Goal: Task Accomplishment & Management: Manage account settings

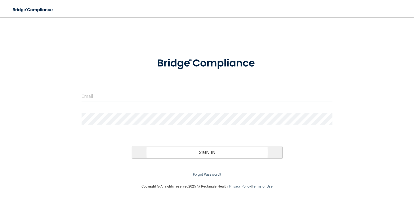
type input "[EMAIL_ADDRESS][DOMAIN_NAME]"
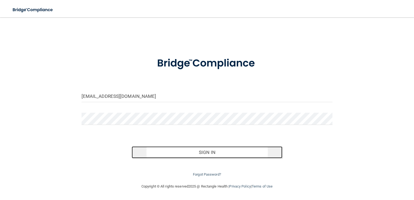
click at [198, 152] on button "Sign In" at bounding box center [207, 152] width 151 height 12
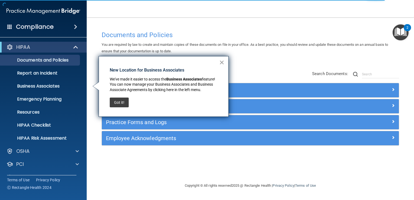
click at [222, 62] on button "×" at bounding box center [221, 62] width 5 height 9
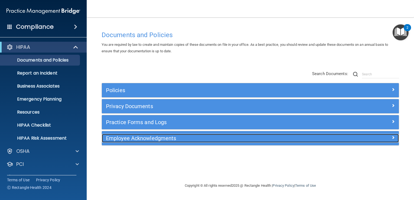
click at [393, 137] on span at bounding box center [392, 137] width 3 height 7
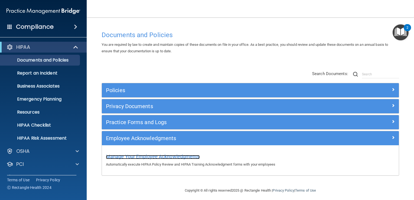
click at [166, 155] on span "Manage Your Employee Acknowledgments" at bounding box center [153, 157] width 94 height 6
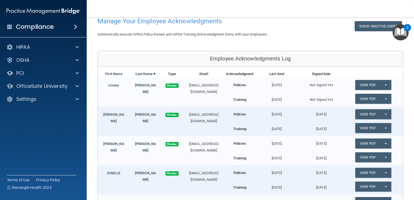
scroll to position [16, 0]
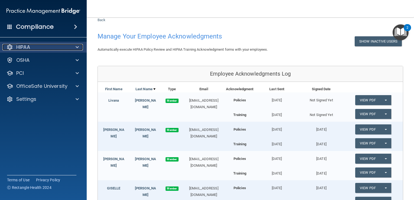
click at [76, 48] on span at bounding box center [77, 47] width 3 height 7
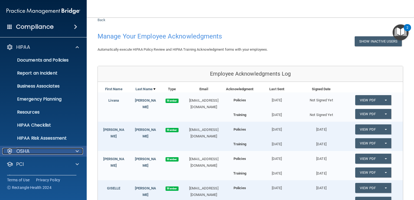
click at [79, 150] on div at bounding box center [77, 151] width 14 height 7
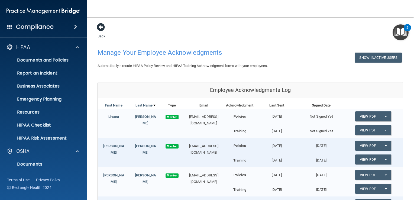
click at [101, 27] on span at bounding box center [101, 27] width 8 height 8
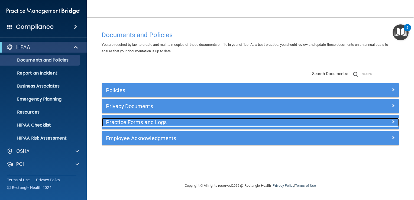
click at [393, 120] on span at bounding box center [392, 121] width 3 height 7
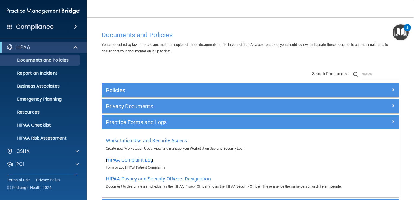
click at [143, 158] on span "HIPAA Complaint Log" at bounding box center [129, 160] width 47 height 6
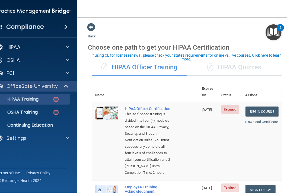
drag, startPoint x: 286, startPoint y: 57, endPoint x: 284, endPoint y: 84, distance: 26.9
click at [284, 84] on body "Compliance HIPAA Documents and Policies Report an Incident Business Associates …" at bounding box center [143, 96] width 287 height 193
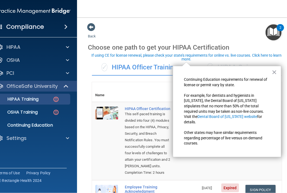
click at [280, 92] on div "× Continuing Education requirements for renewal of license or permit vary by st…" at bounding box center [227, 111] width 108 height 91
click at [273, 73] on button "×" at bounding box center [273, 72] width 5 height 9
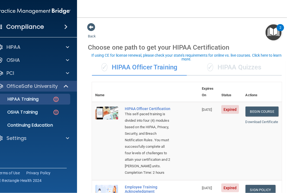
drag, startPoint x: 286, startPoint y: 42, endPoint x: 284, endPoint y: 97, distance: 55.0
click at [284, 97] on main "Back Choose one path to get your HIPAA Certification ✓ HIPAA Officer Training ✓…" at bounding box center [186, 105] width 219 height 176
click at [267, 150] on td "Begin Course Download Certificate" at bounding box center [262, 141] width 40 height 78
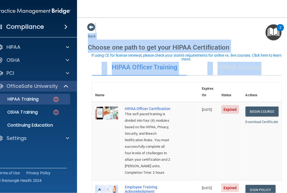
drag, startPoint x: 286, startPoint y: 9, endPoint x: 286, endPoint y: 135, distance: 126.5
click at [286, 135] on div "Toggle navigation Diana Simbol dijaneos629@gmail.com Manage My Enterprise Tinoc…" at bounding box center [186, 96] width 219 height 193
click at [286, 192] on main "Back Choose one path to get your HIPAA Certification ✓ HIPAA Officer Training ✓…" at bounding box center [186, 105] width 219 height 176
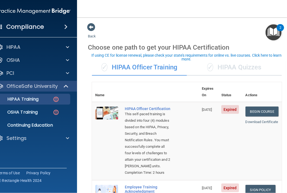
click at [284, 189] on main "Back Choose one path to get your HIPAA Certification ✓ HIPAA Officer Training ✓…" at bounding box center [186, 105] width 219 height 176
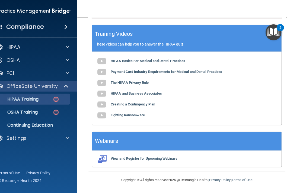
scroll to position [273, 0]
click at [286, 189] on html "Compliance HIPAA Documents and Policies Report an Incident Business Associates …" at bounding box center [143, 96] width 287 height 193
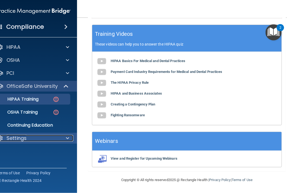
click at [66, 139] on span at bounding box center [67, 138] width 3 height 7
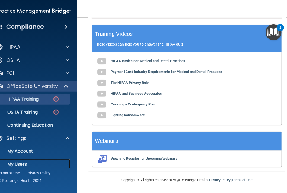
click at [19, 163] on p "My Users" at bounding box center [31, 163] width 74 height 5
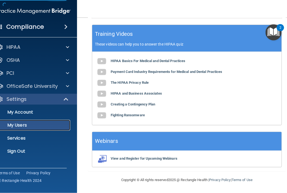
select select "20"
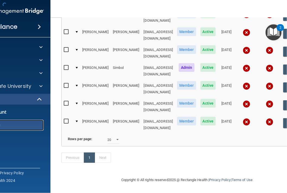
scroll to position [130, 0]
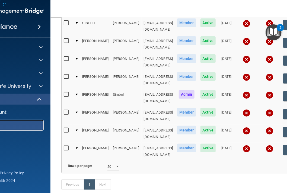
click at [20, 125] on p "My Users" at bounding box center [4, 124] width 74 height 5
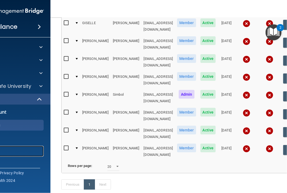
click at [11, 147] on link "Sign Out" at bounding box center [0, 151] width 85 height 11
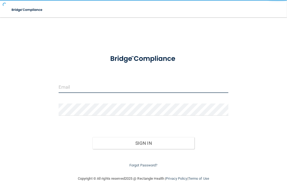
type input "[EMAIL_ADDRESS][DOMAIN_NAME]"
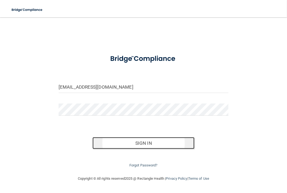
click at [159, 141] on button "Sign In" at bounding box center [143, 143] width 102 height 12
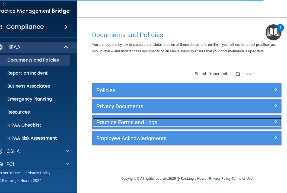
click at [276, 120] on span at bounding box center [275, 121] width 3 height 7
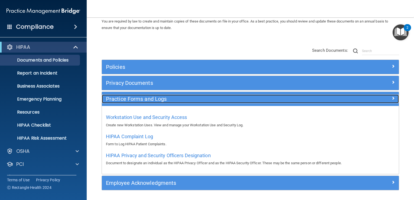
scroll to position [41, 0]
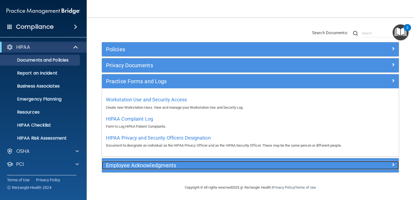
click at [286, 163] on span at bounding box center [392, 164] width 3 height 7
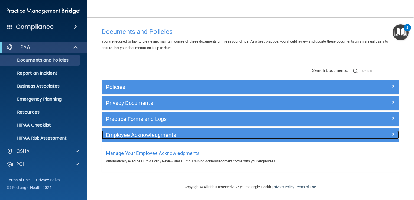
scroll to position [3, 0]
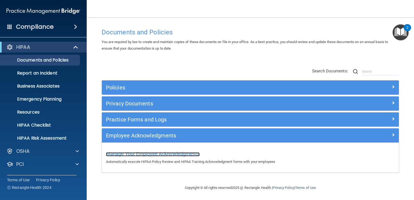
click at [164, 154] on span "Manage Your Employee Acknowledgments" at bounding box center [153, 154] width 94 height 6
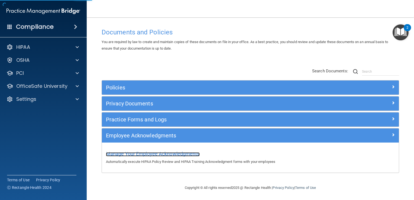
click at [170, 154] on span "Manage Your Employee Acknowledgments" at bounding box center [153, 154] width 94 height 6
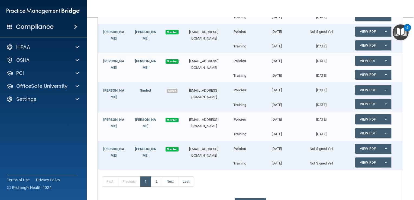
scroll to position [256, 0]
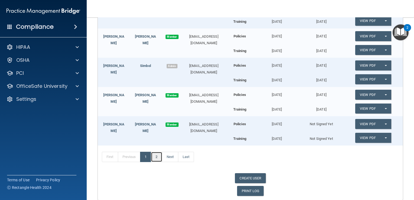
click at [155, 156] on link "2" at bounding box center [156, 157] width 11 height 10
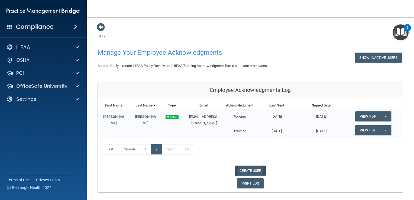
click at [256, 170] on link "CREATE USER" at bounding box center [250, 171] width 31 height 10
select select "practice_admin"
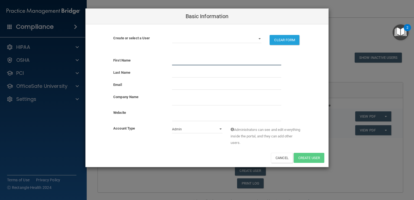
click at [185, 57] on input "text" at bounding box center [226, 61] width 109 height 8
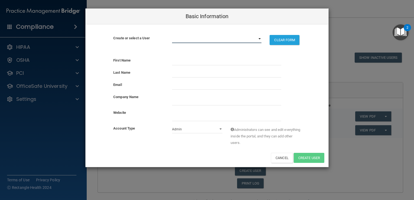
click at [261, 39] on select "aeatoots1316@gmail.com aeatoots1316@yahoo.com dijaneos629@gmail.com gonzalezgis…" at bounding box center [217, 39] width 90 height 8
click at [238, 36] on select "aeatoots1316@gmail.com aeatoots1316@yahoo.com dijaneos629@gmail.com gonzalezgis…" at bounding box center [217, 39] width 90 height 8
click at [237, 40] on select "aeatoots1316@gmail.com aeatoots1316@yahoo.com dijaneos629@gmail.com gonzalezgis…" at bounding box center [217, 39] width 90 height 8
click at [238, 36] on select "aeatoots1316@gmail.com aeatoots1316@yahoo.com dijaneos629@gmail.com gonzalezgis…" at bounding box center [217, 39] width 90 height 8
select select "0"
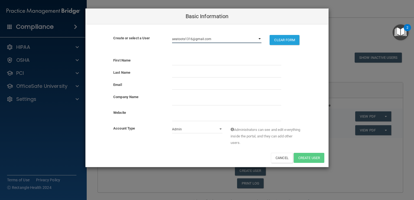
select select "practice_member"
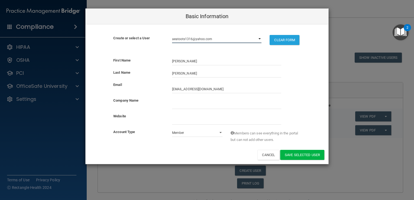
click at [213, 40] on select "aeatoots1316@gmail.com aeatoots1316@yahoo.com dijaneos629@gmail.com gonzalezgis…" at bounding box center [217, 39] width 90 height 8
click at [145, 59] on div "First Name" at bounding box center [138, 60] width 59 height 7
click at [272, 156] on button "Cancel" at bounding box center [268, 155] width 22 height 10
select select "practice_admin"
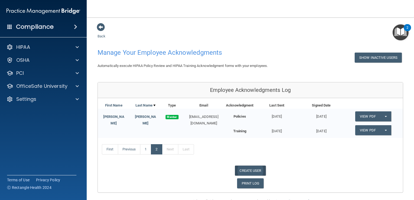
click at [244, 170] on link "CREATE USER" at bounding box center [250, 171] width 31 height 10
select select "practice_admin"
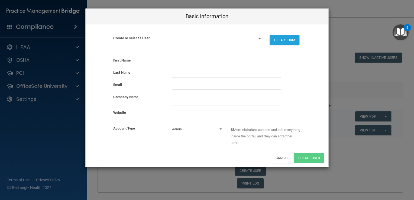
click at [174, 61] on input "text" at bounding box center [226, 61] width 109 height 8
type input "Angela"
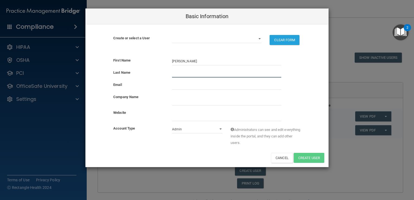
click at [172, 74] on input "text" at bounding box center [226, 73] width 109 height 8
type input "Enciso"
click at [180, 84] on input "email" at bounding box center [226, 86] width 109 height 8
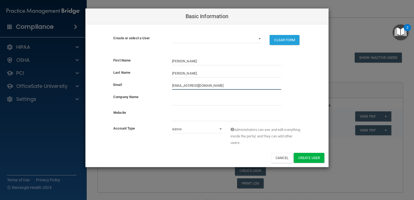
type input "angelaenciso09@gmail.com"
click at [186, 100] on input "company_name" at bounding box center [226, 101] width 109 height 8
click at [168, 145] on div "Account Type Admin Member Administrators can see and edit everything inside the…" at bounding box center [207, 137] width 243 height 24
click at [219, 129] on select "Admin Member" at bounding box center [197, 129] width 51 height 8
select select "practice_member"
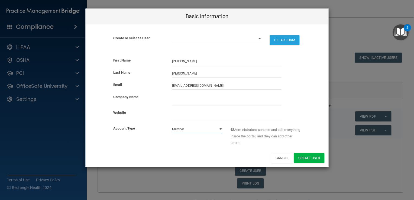
click at [172, 125] on select "Admin Member" at bounding box center [197, 129] width 51 height 8
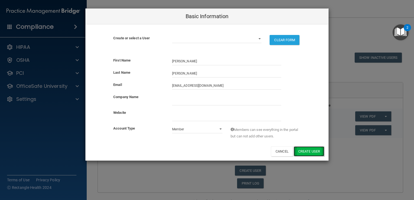
click at [286, 151] on button "Create User" at bounding box center [309, 151] width 31 height 10
click at [195, 37] on select "aeatoots1316@gmail.com aeatoots1316@yahoo.com dijaneos629@gmail.com gonzalezgis…" at bounding box center [217, 39] width 90 height 8
click at [172, 35] on select "aeatoots1316@gmail.com aeatoots1316@yahoo.com dijaneos629@gmail.com gonzalezgis…" at bounding box center [217, 39] width 90 height 8
click at [201, 102] on input "company_name" at bounding box center [226, 101] width 109 height 8
type input "TINOCO SIMBOL DENTAL CARE"
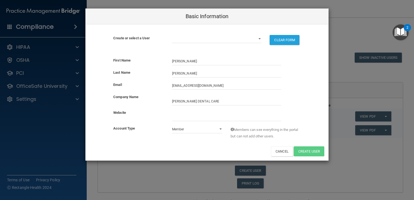
click at [238, 110] on div at bounding box center [226, 115] width 117 height 12
click at [286, 166] on div "Basic Information Create or select a User aeatoots1316@gmail.com aeatoots1316@y…" at bounding box center [207, 100] width 414 height 200
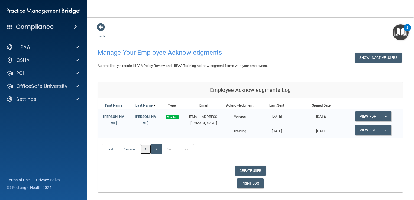
click at [145, 148] on link "1" at bounding box center [145, 149] width 11 height 10
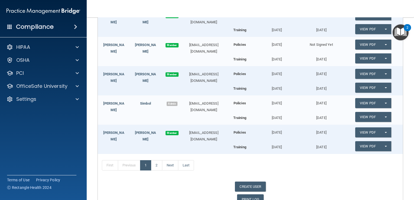
scroll to position [276, 0]
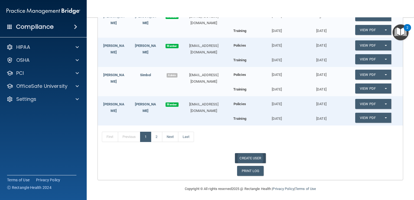
click at [252, 158] on link "CREATE USER" at bounding box center [250, 158] width 31 height 10
select select "practice_admin"
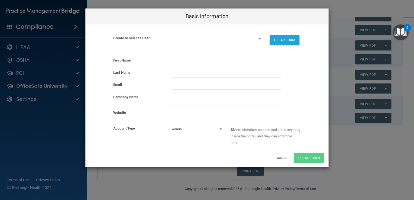
click at [177, 57] on input "text" at bounding box center [226, 61] width 109 height 8
type input "Angela"
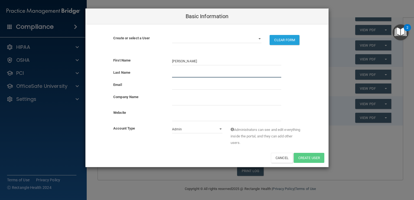
click at [178, 77] on div "Last Name" at bounding box center [207, 75] width 243 height 12
type input "Enciso"
click at [184, 82] on input "email" at bounding box center [226, 86] width 109 height 8
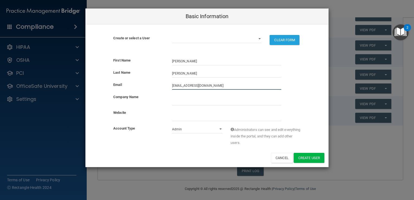
type input "angelaenciso09@gmail.com"
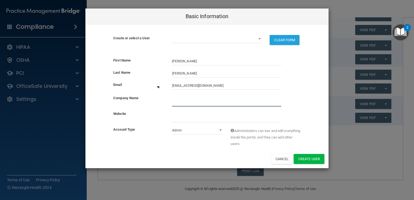
click at [197, 103] on input "company_name" at bounding box center [226, 102] width 109 height 8
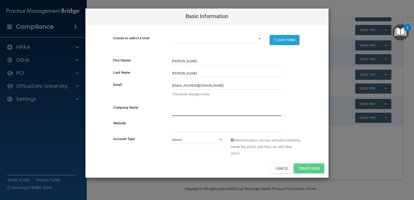
type input "TINOCO SIMBOL DENTAL CARE"
click at [201, 129] on input "website" at bounding box center [226, 128] width 109 height 8
click at [218, 139] on select "Admin Member" at bounding box center [197, 140] width 51 height 8
select select "practice_member"
click at [172, 136] on select "Admin Member" at bounding box center [197, 140] width 51 height 8
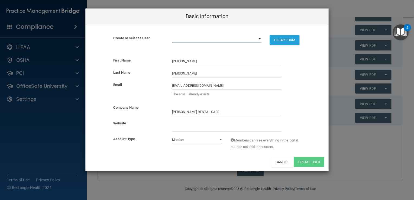
click at [213, 40] on select "aeatoots1316@gmail.com aeatoots1316@yahoo.com angelaenciso09@gmail.com dijaneos…" at bounding box center [217, 39] width 90 height 8
select select "2"
click at [172, 35] on select "aeatoots1316@gmail.com aeatoots1316@yahoo.com angelaenciso09@gmail.com dijaneos…" at bounding box center [217, 39] width 90 height 8
select select "practice_member"
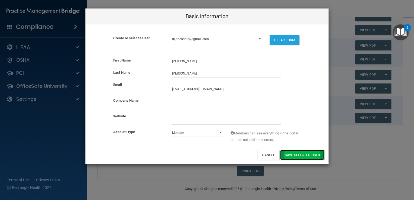
click at [286, 154] on button "Save selected User" at bounding box center [302, 155] width 44 height 10
click at [286, 155] on button "Save selected User" at bounding box center [302, 155] width 44 height 10
drag, startPoint x: 410, startPoint y: 140, endPoint x: 411, endPoint y: 124, distance: 16.3
click at [286, 124] on div "Basic Information Create or select a User aeatoots1316@gmail.com aeatoots1316@y…" at bounding box center [207, 100] width 414 height 200
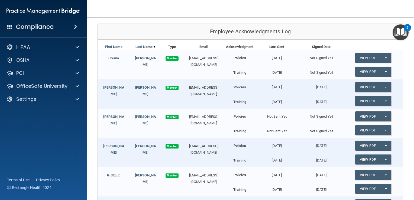
scroll to position [66, 0]
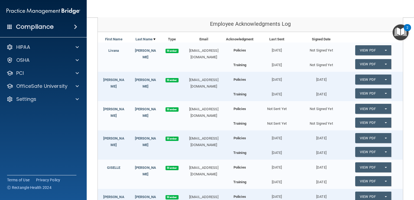
click at [277, 109] on div "Not Sent Yet" at bounding box center [277, 106] width 44 height 11
click at [286, 108] on span "button" at bounding box center [386, 108] width 2 height 1
click at [286, 106] on div "View PDF Split button! Send Acknowledgment" at bounding box center [373, 108] width 59 height 15
click at [286, 123] on button "Split button!" at bounding box center [385, 123] width 11 height 10
click at [286, 133] on link "Send Acknowledgment PDF" at bounding box center [382, 133] width 54 height 8
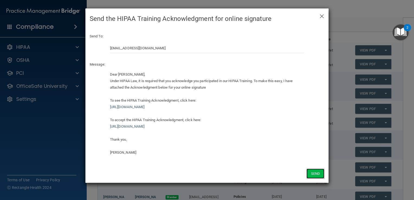
click at [286, 173] on button "Send" at bounding box center [315, 174] width 18 height 10
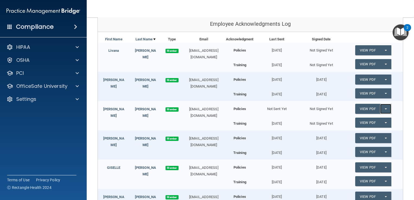
click at [286, 107] on button "Split button!" at bounding box center [385, 109] width 11 height 10
click at [286, 120] on link "Send Acknowledgment" at bounding box center [378, 120] width 47 height 8
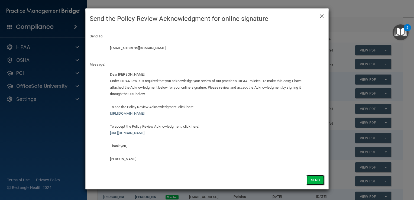
click at [286, 179] on button "Send" at bounding box center [315, 180] width 18 height 10
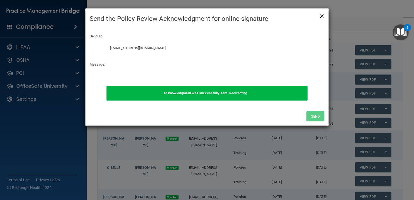
click at [286, 16] on span "×" at bounding box center [321, 15] width 5 height 11
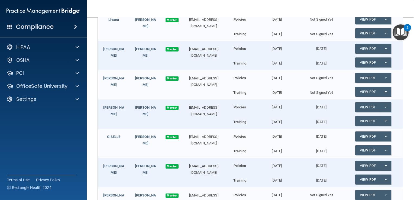
scroll to position [107, 0]
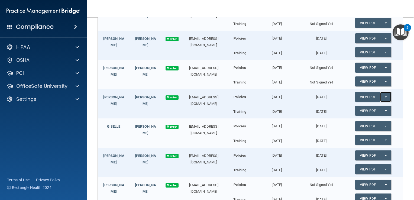
click at [286, 96] on span "button" at bounding box center [386, 96] width 2 height 1
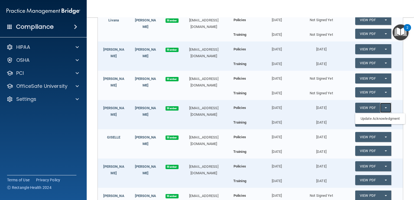
scroll to position [81, 0]
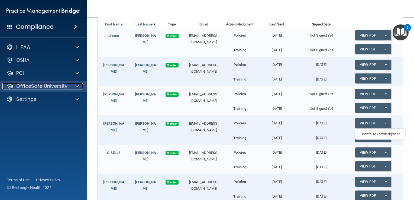
click at [78, 87] on span at bounding box center [77, 86] width 3 height 7
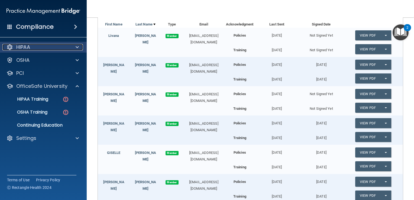
click at [78, 46] on span at bounding box center [77, 47] width 3 height 7
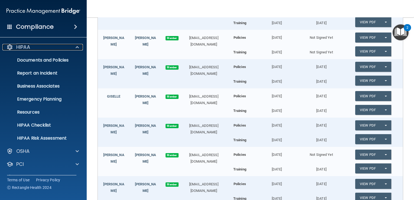
scroll to position [142, 0]
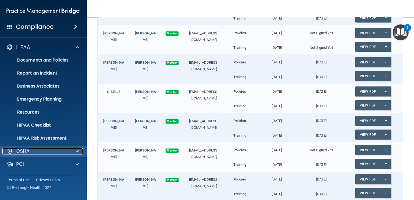
click at [77, 152] on span at bounding box center [77, 151] width 3 height 7
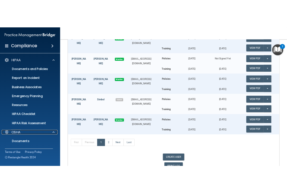
scroll to position [351, 0]
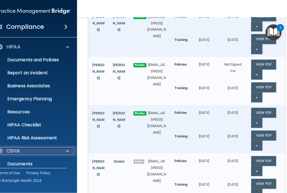
click at [66, 153] on span at bounding box center [67, 151] width 3 height 7
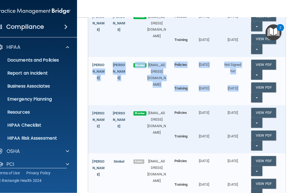
drag, startPoint x: 81, startPoint y: 73, endPoint x: 81, endPoint y: 117, distance: 43.9
click at [81, 117] on main "Back Manage Your Employee Acknowledgments Show Inactive Users Automatically exe…" at bounding box center [186, 105] width 219 height 176
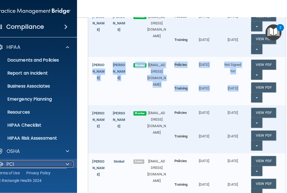
click at [66, 164] on span at bounding box center [67, 164] width 3 height 7
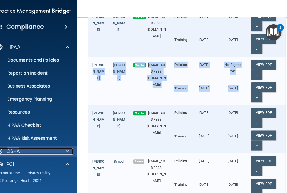
click at [66, 149] on span at bounding box center [67, 151] width 3 height 7
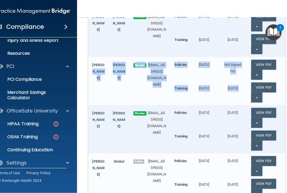
scroll to position [167, 0]
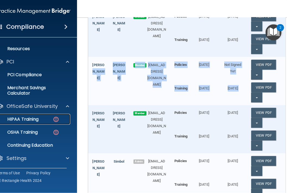
click at [25, 119] on p "HIPAA Training" at bounding box center [16, 118] width 45 height 5
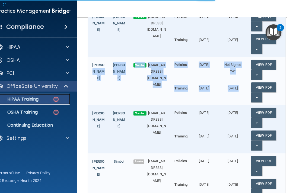
scroll to position [273, 0]
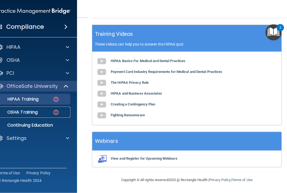
click at [29, 109] on p "OSHA Training" at bounding box center [16, 111] width 44 height 5
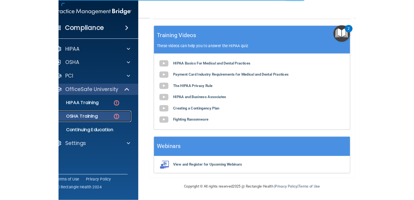
scroll to position [431, 0]
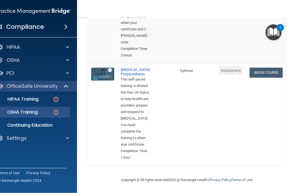
click at [286, 99] on td "Begin Course Download Certificate" at bounding box center [266, 114] width 40 height 102
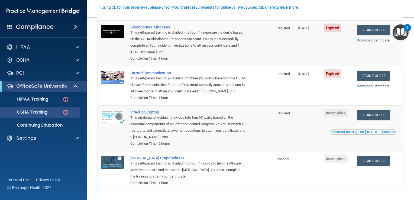
scroll to position [81, 0]
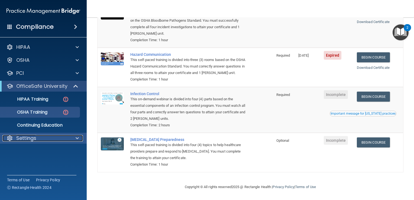
click at [76, 137] on span at bounding box center [77, 138] width 3 height 7
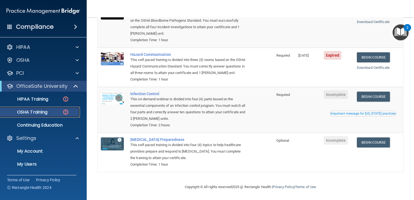
click at [47, 110] on p "OSHA Training" at bounding box center [26, 111] width 44 height 5
click at [46, 100] on p "HIPAA Training" at bounding box center [26, 98] width 45 height 5
